Goal: Use online tool/utility: Utilize a website feature to perform a specific function

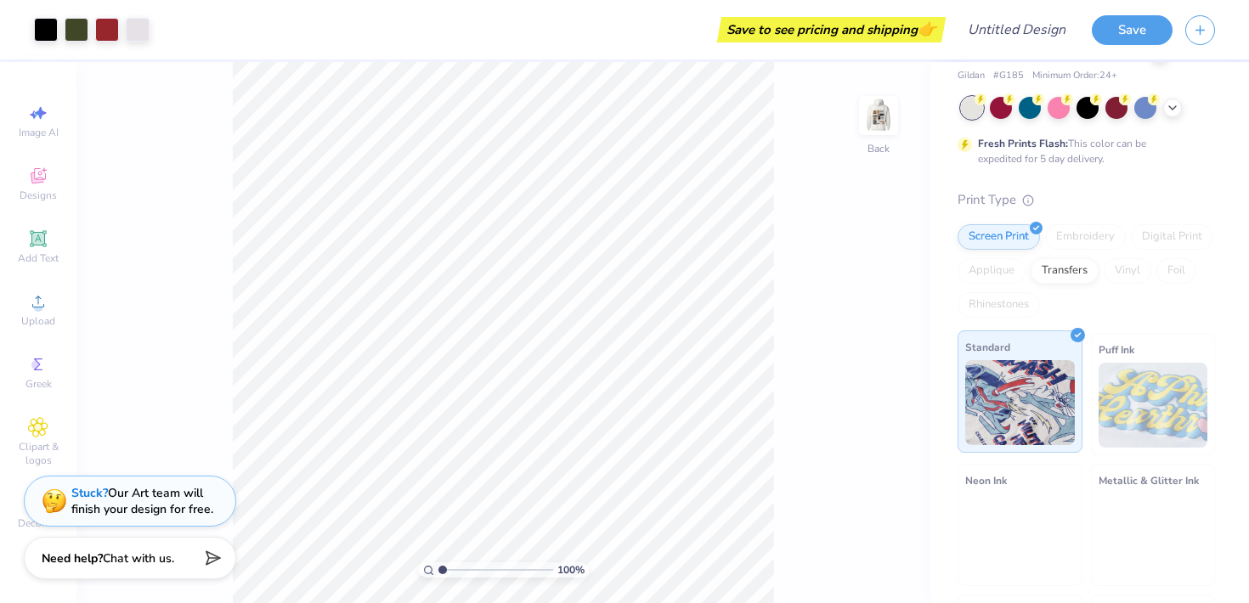
scroll to position [70, 0]
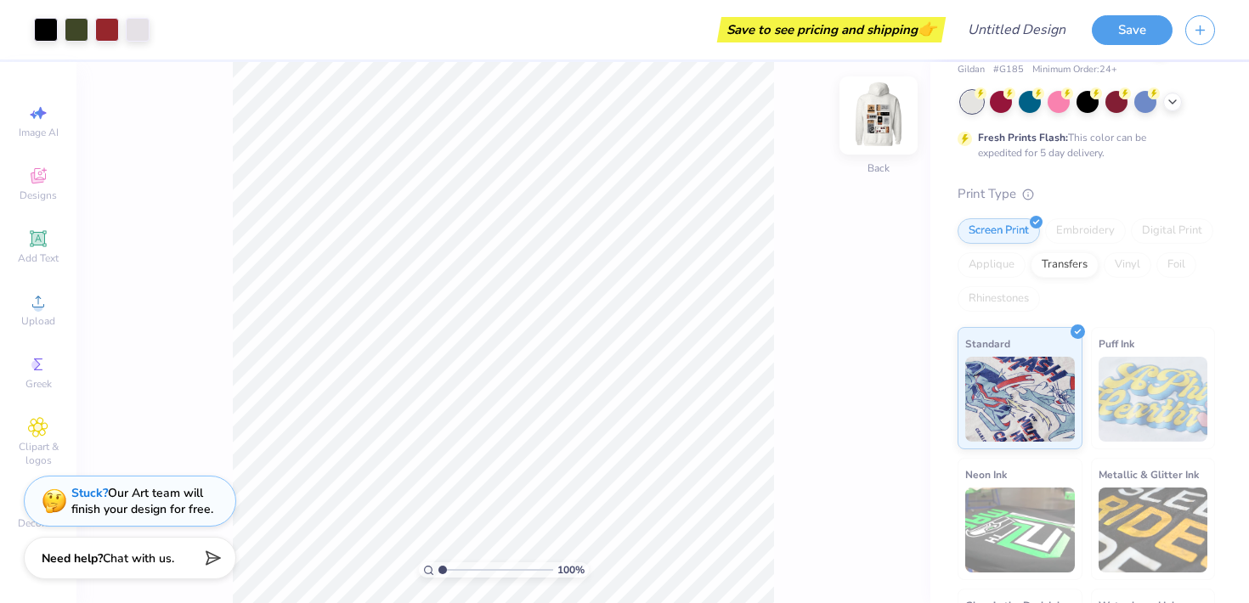
click at [886, 108] on img at bounding box center [879, 116] width 68 height 68
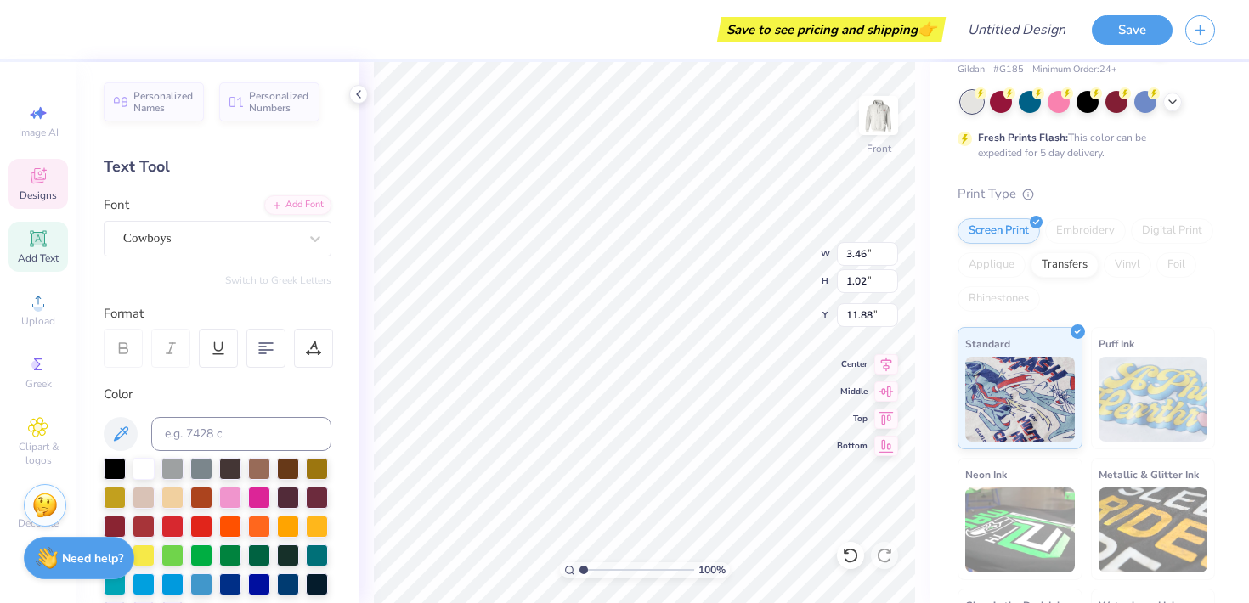
type textarea "SDT"
type input "3.28"
type input "1.04"
type input "7.50"
type input "3.27"
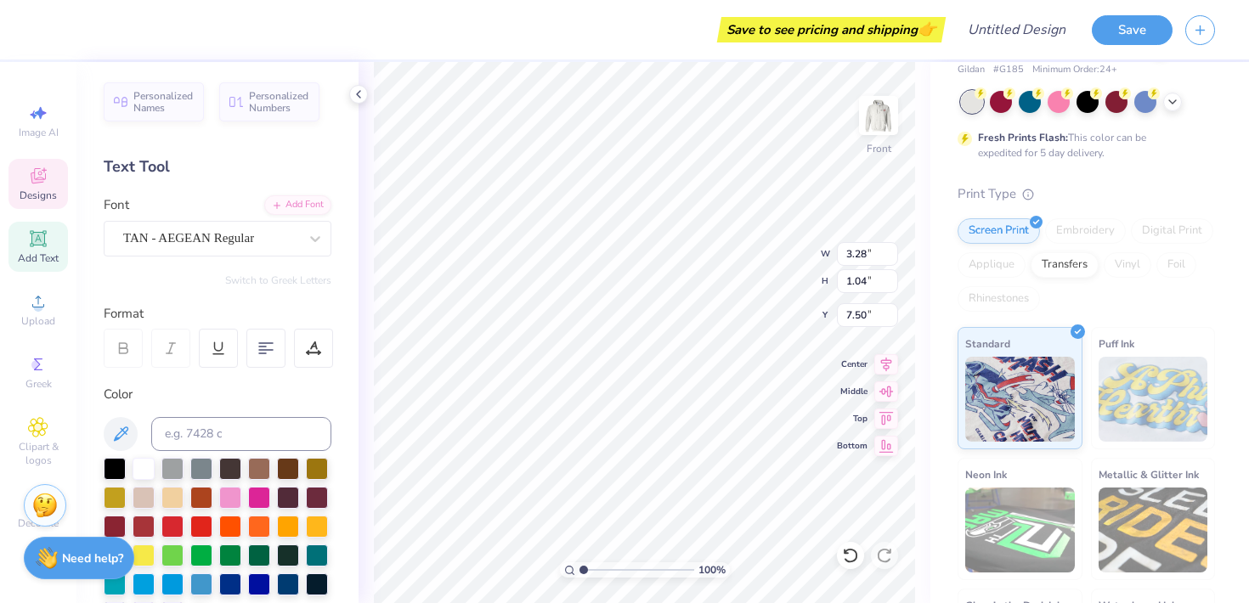
type input "0.85"
type input "6.67"
type textarea "sigma"
type input "3.28"
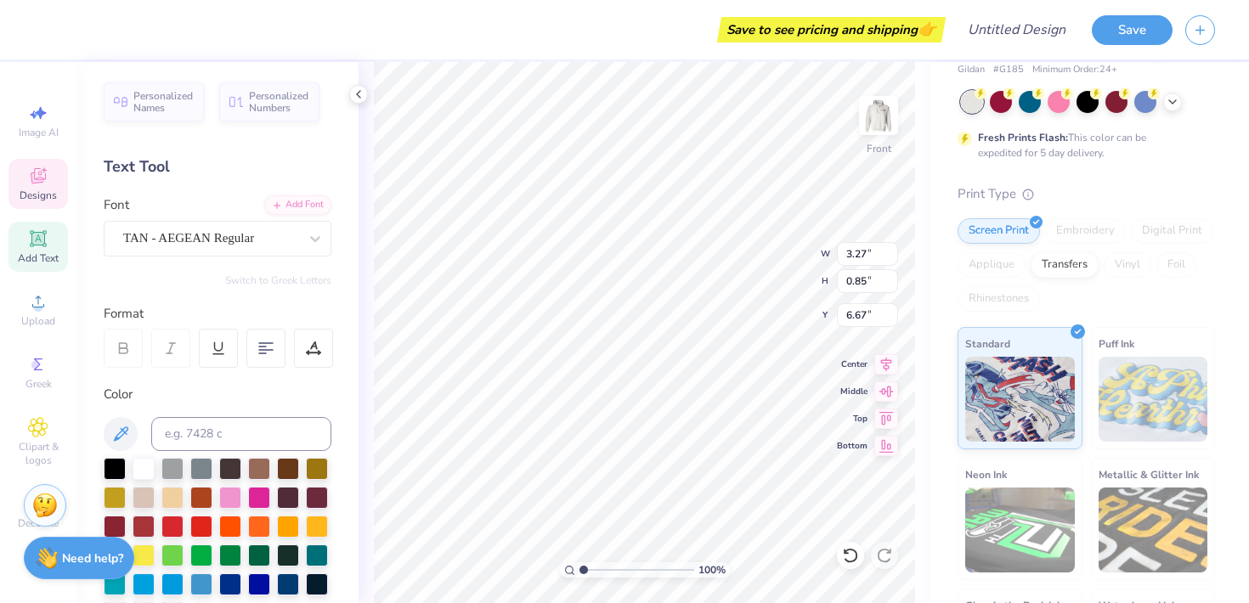
type input "1.04"
type input "7.50"
type textarea "delta tau"
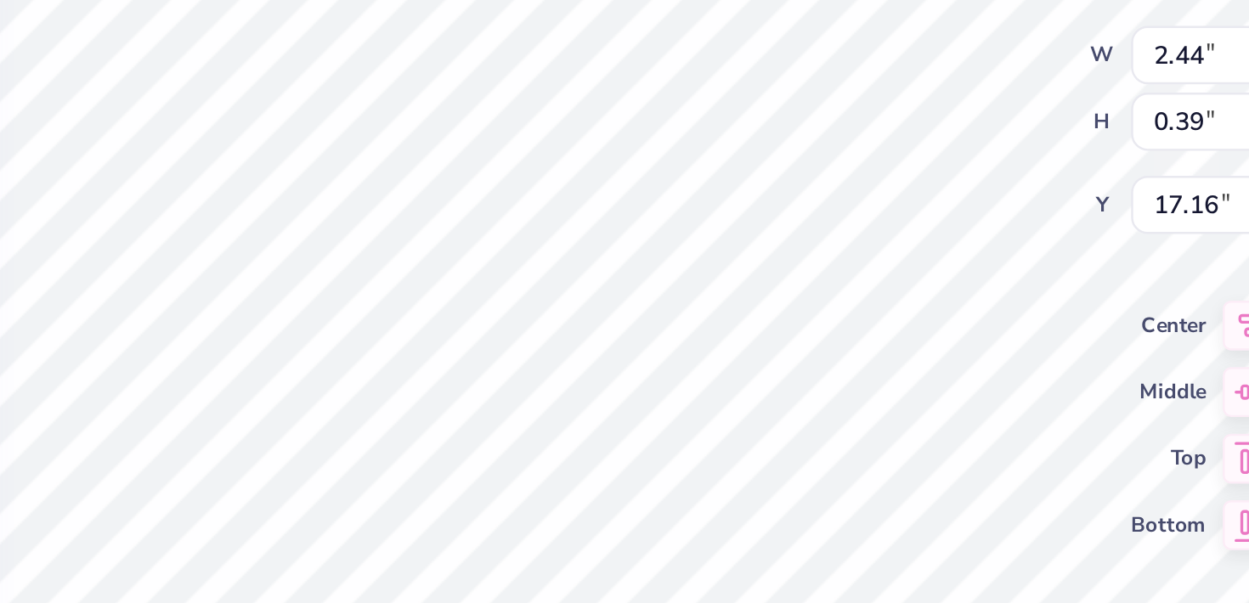
scroll to position [0, 3]
type textarea "to be a sig delt"
type input "1.92"
type input "0.46"
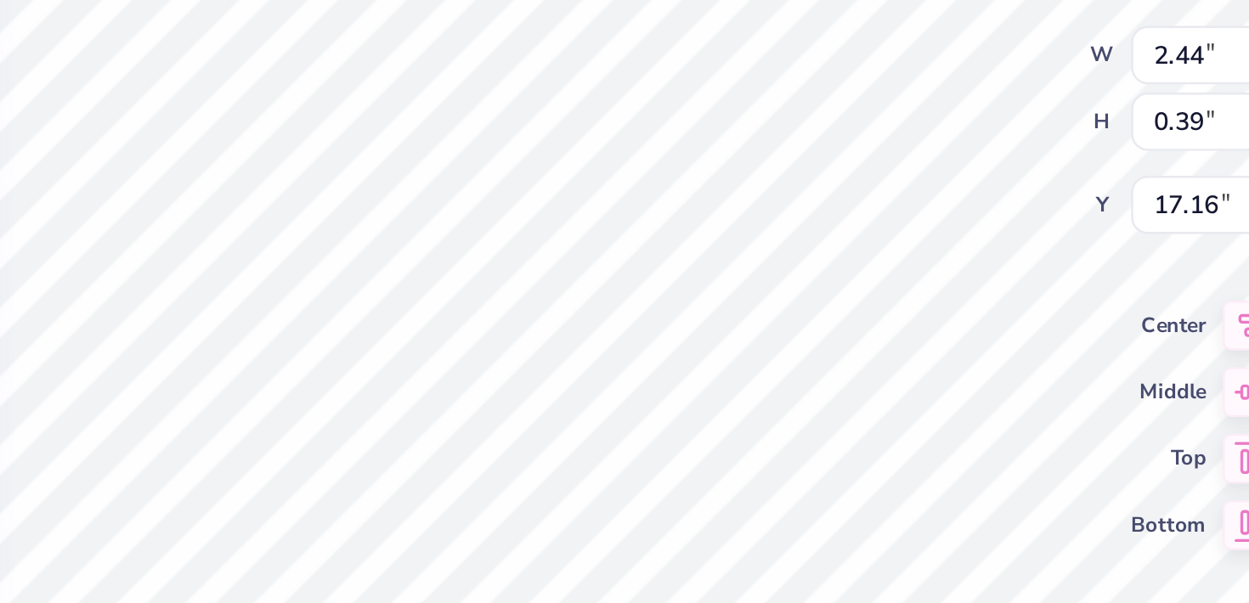
type input "12.80"
type textarea "sig delt"
type input "0.86"
type input "1.12"
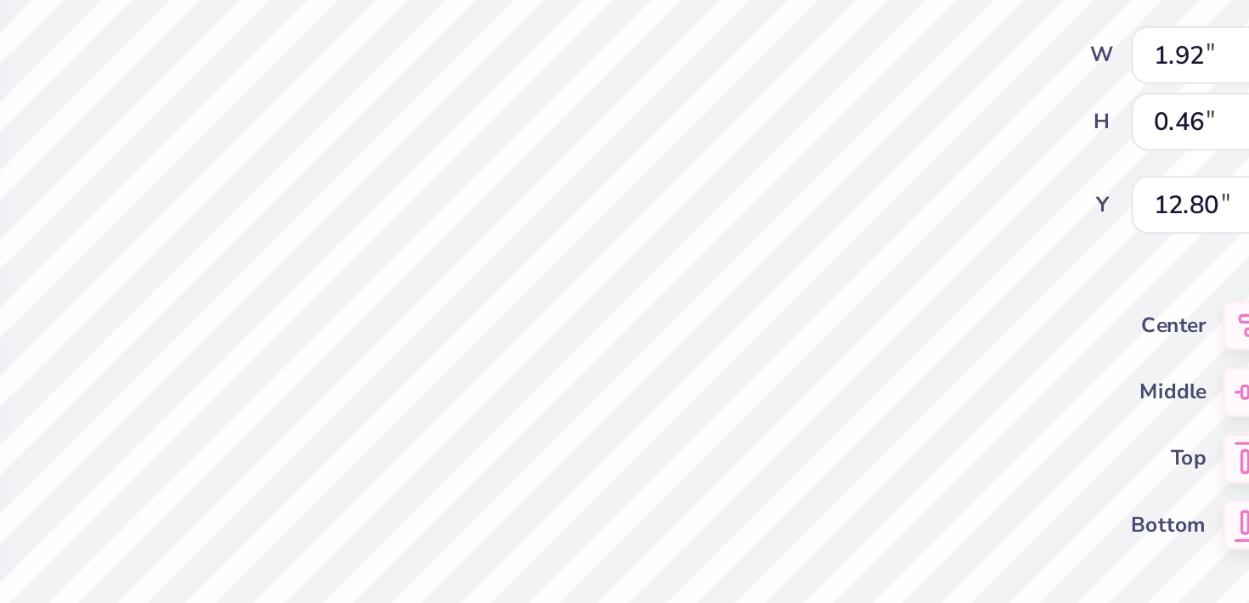
type input "10.29"
type textarea "19"
type input "0.85"
type input "1.18"
type input "10.26"
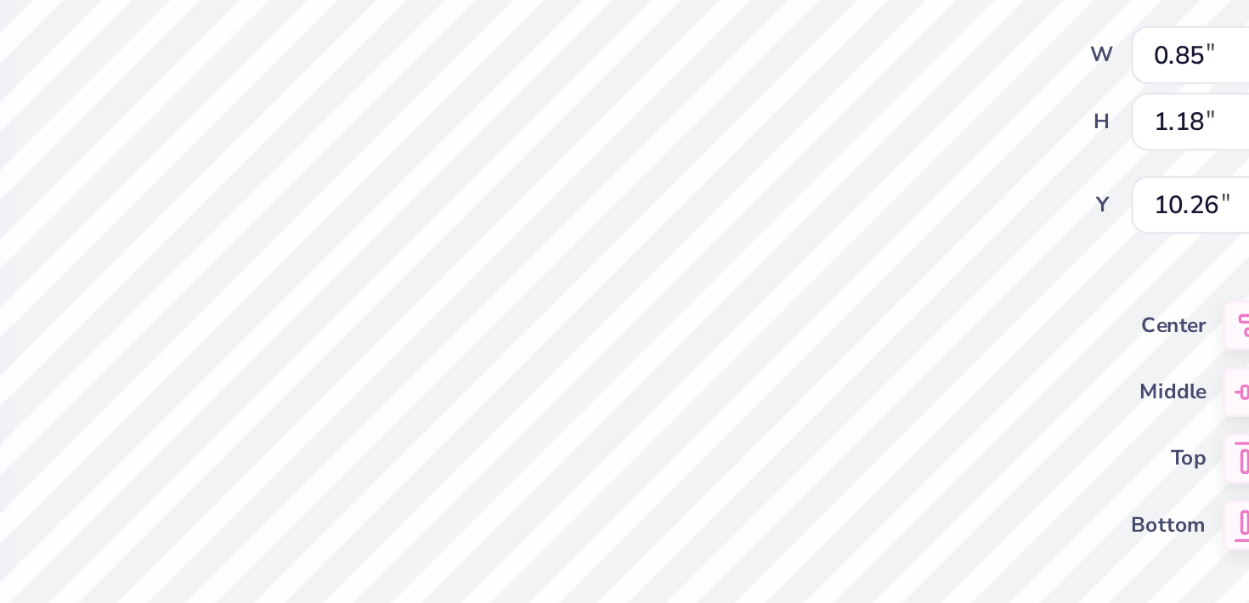
type textarea "17"
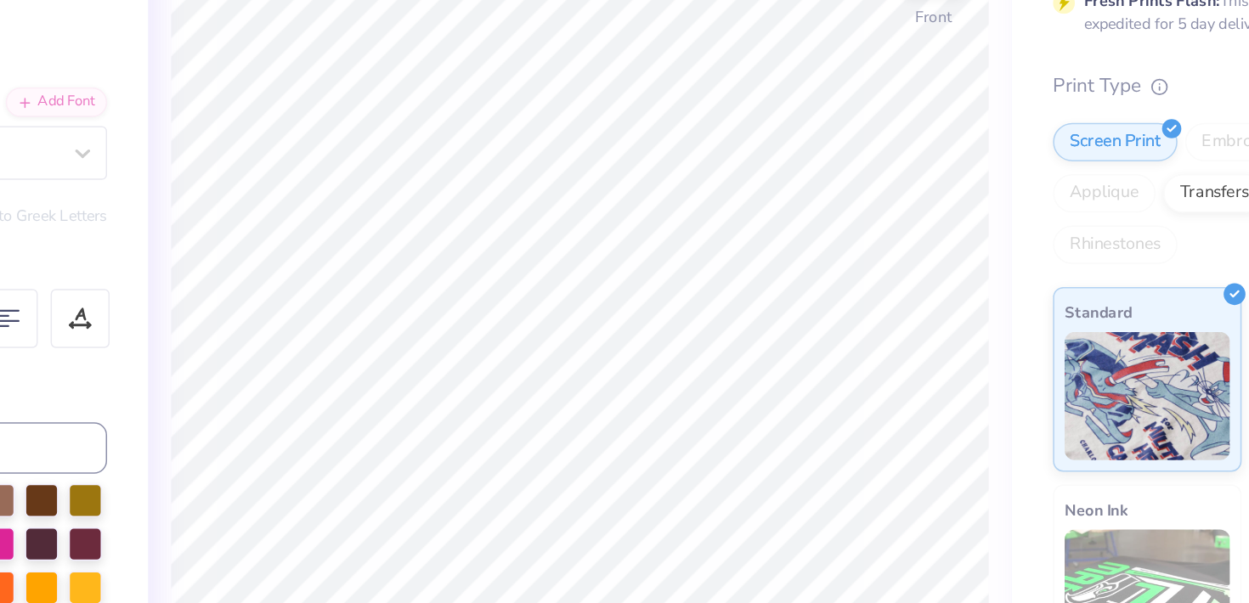
scroll to position [0, 0]
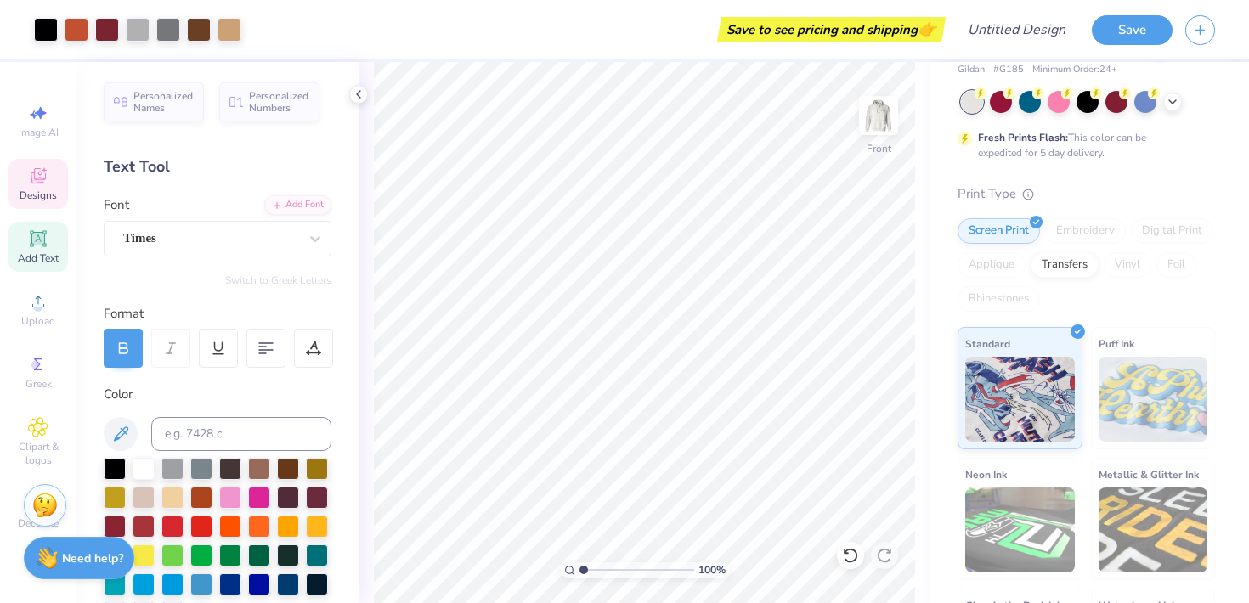
click at [20, 184] on div "Designs" at bounding box center [37, 184] width 59 height 50
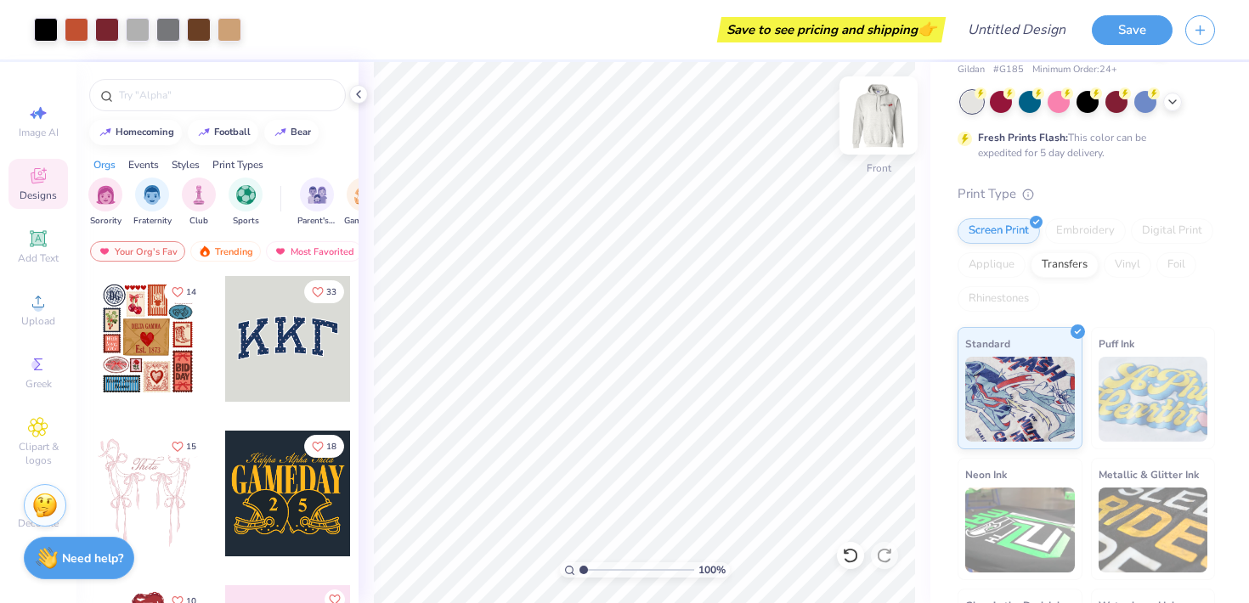
click at [878, 106] on img at bounding box center [879, 116] width 68 height 68
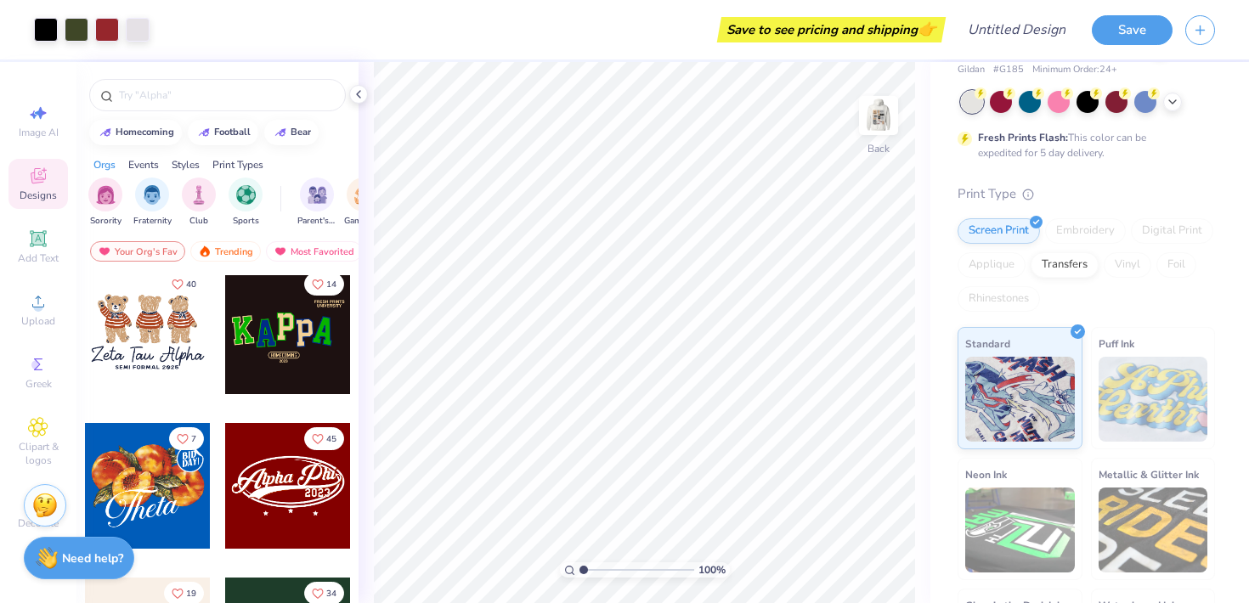
scroll to position [628, 0]
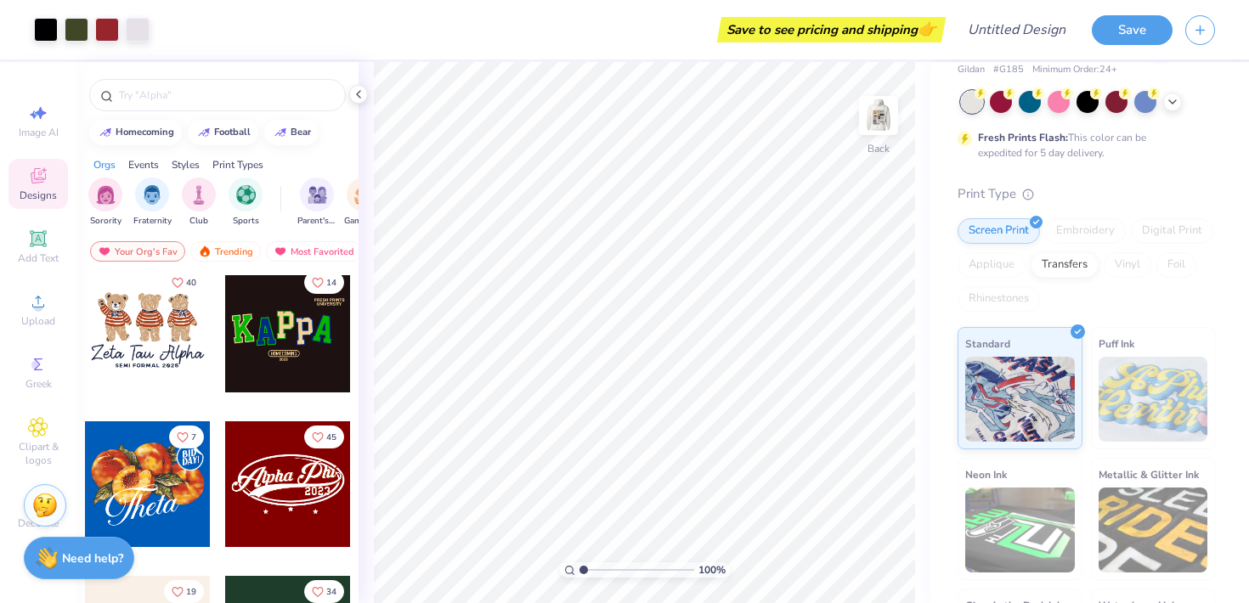
click at [156, 335] on div at bounding box center [148, 330] width 126 height 126
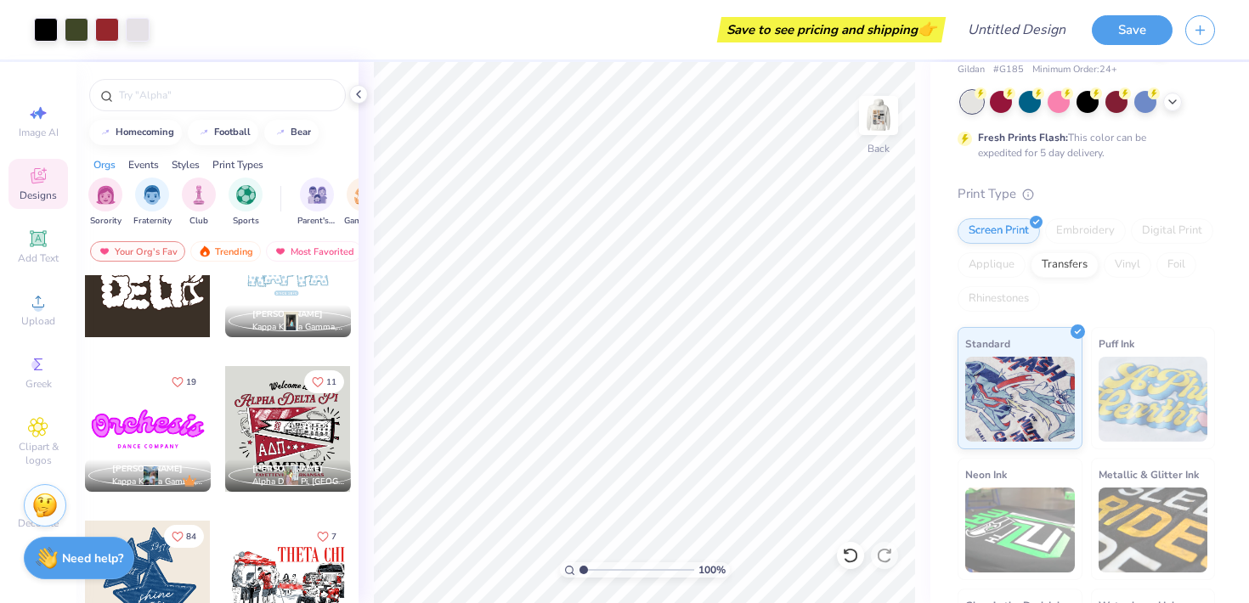
scroll to position [1397, 0]
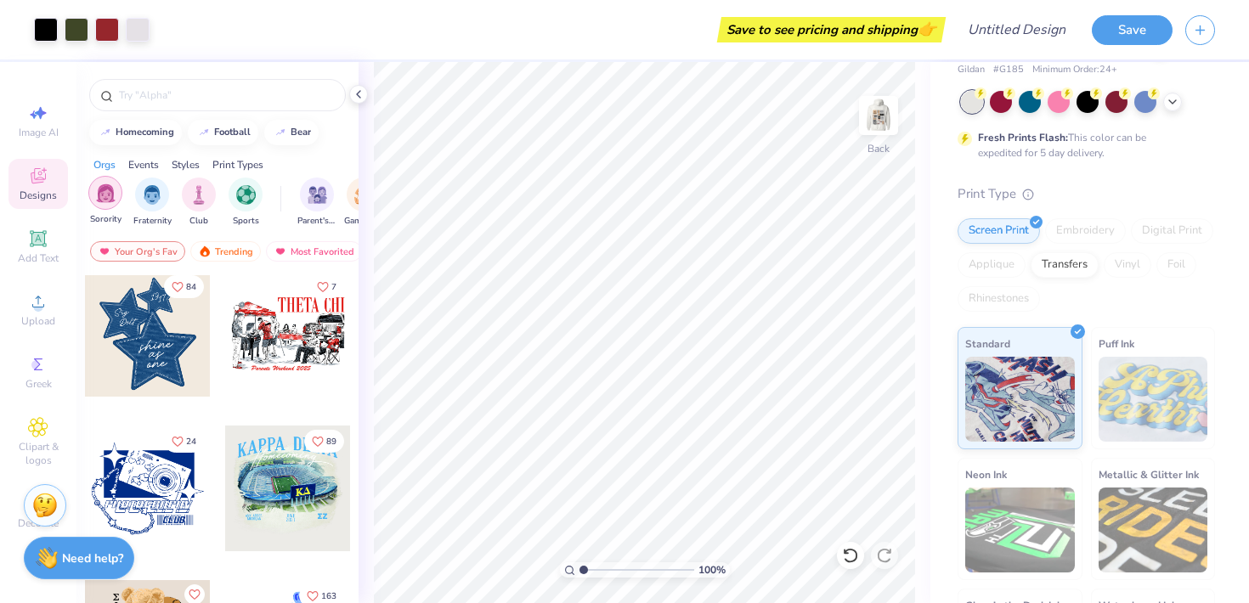
click at [96, 195] on img "filter for Sorority" at bounding box center [106, 194] width 20 height 20
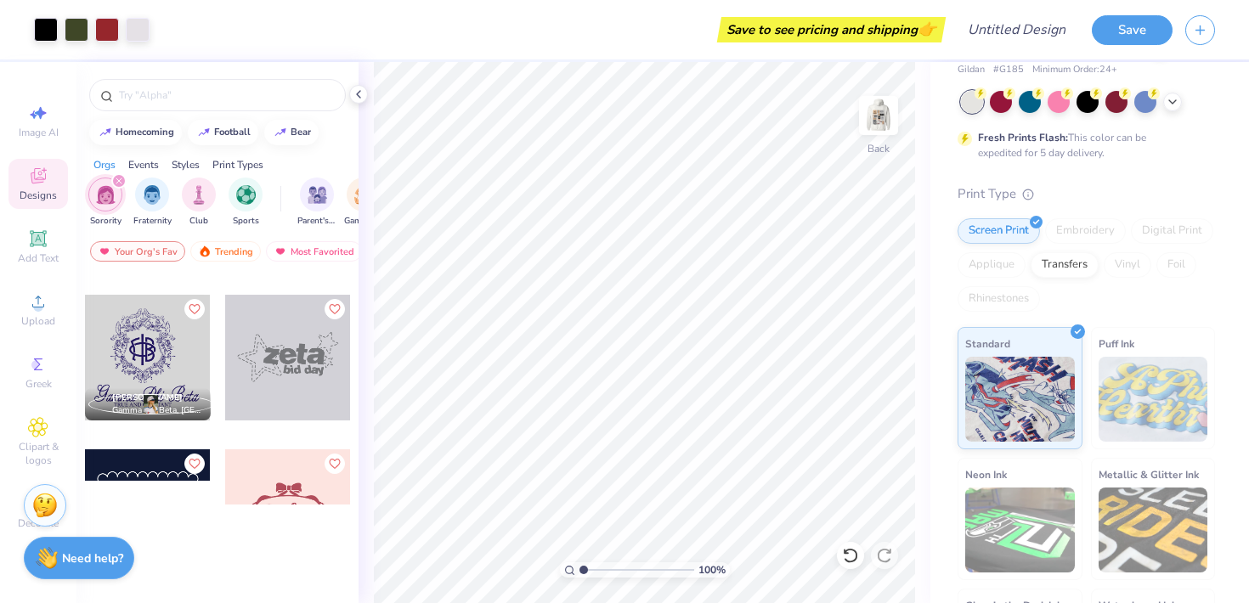
scroll to position [6169, 0]
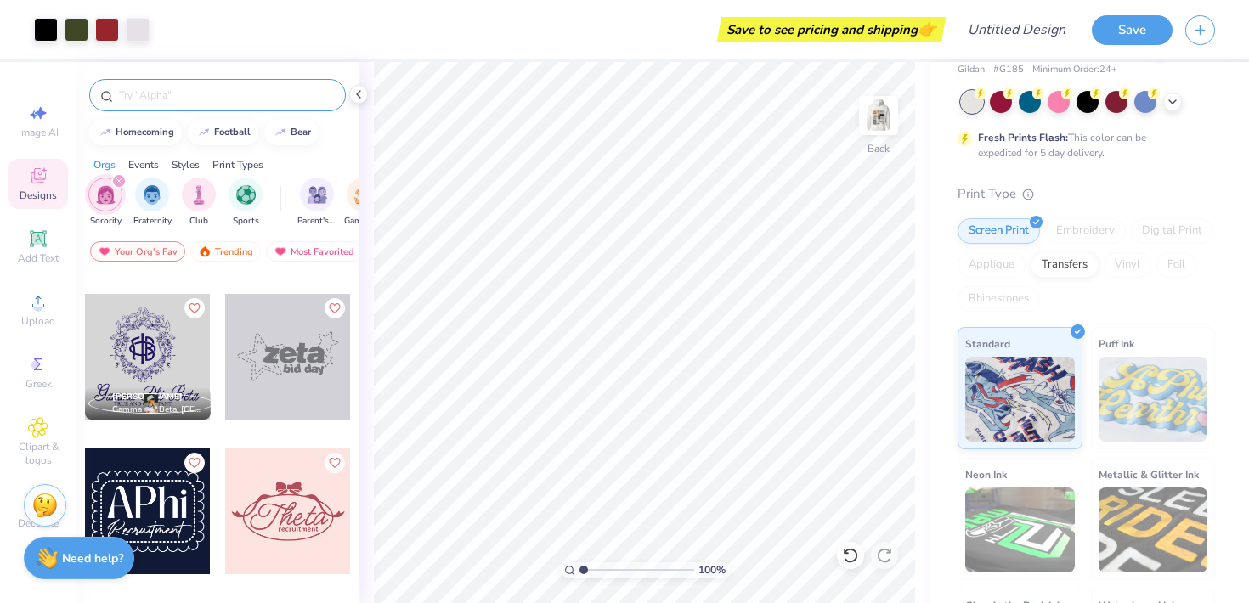
click at [162, 85] on div at bounding box center [217, 95] width 257 height 32
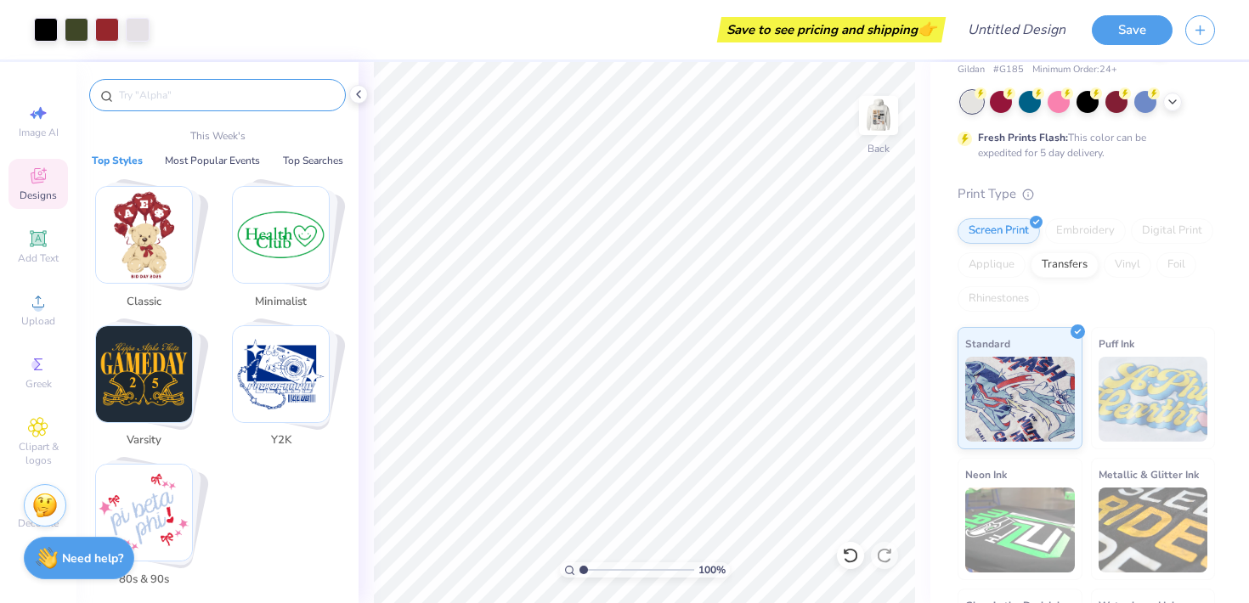
click at [158, 95] on input "text" at bounding box center [226, 95] width 218 height 17
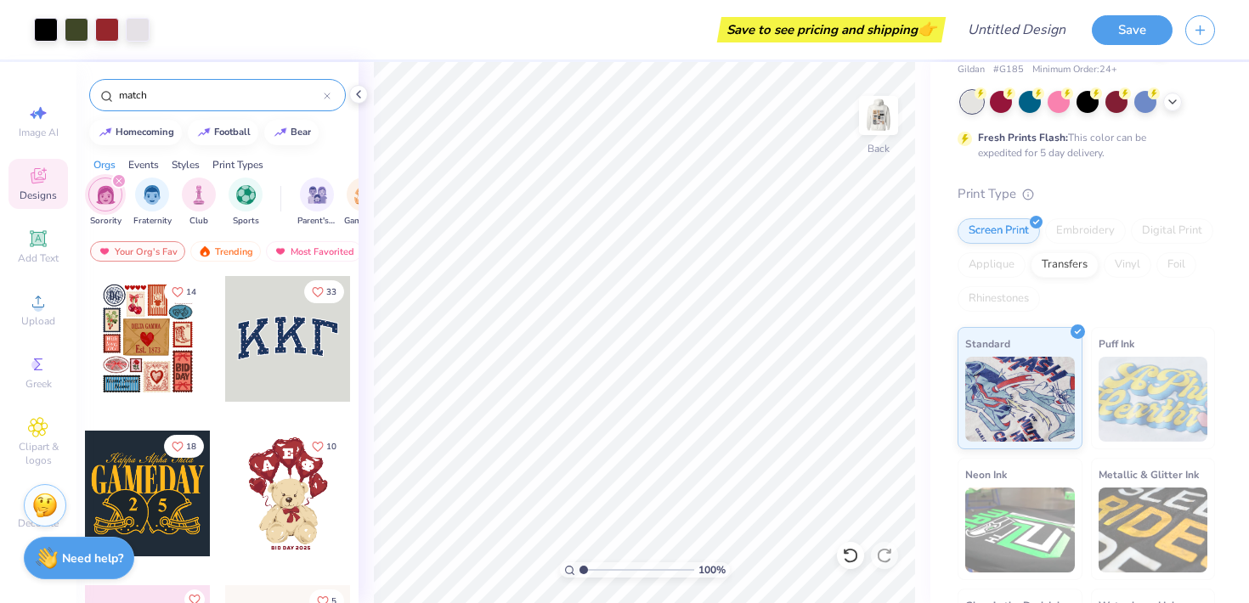
type input "match"
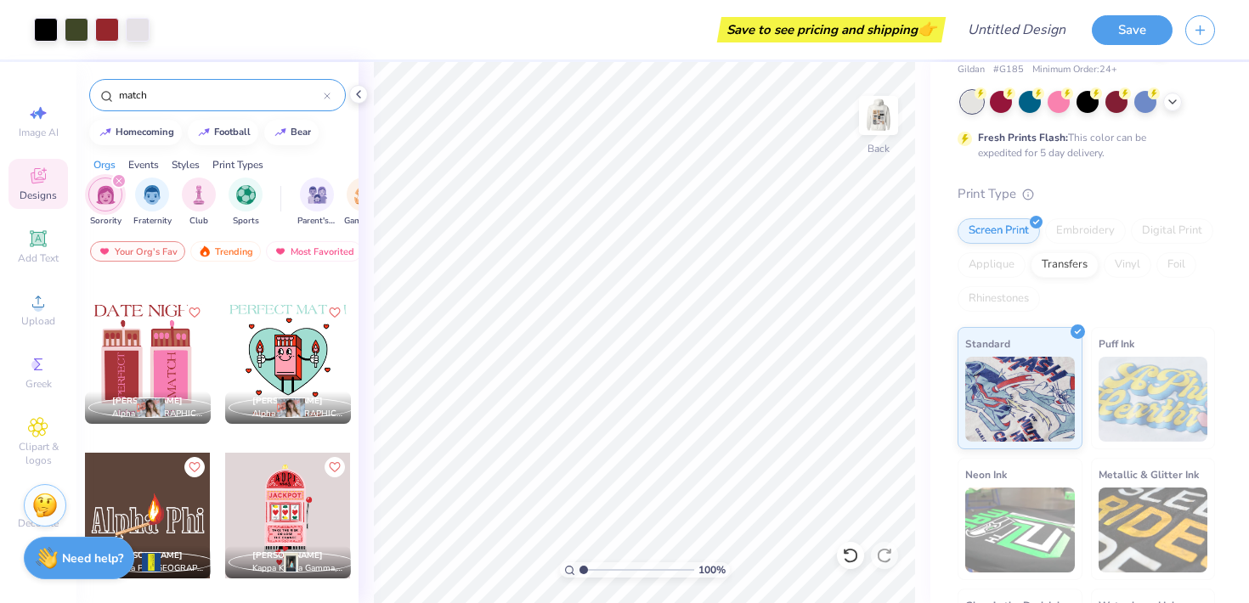
scroll to position [911, 0]
